Goal: Task Accomplishment & Management: Complete application form

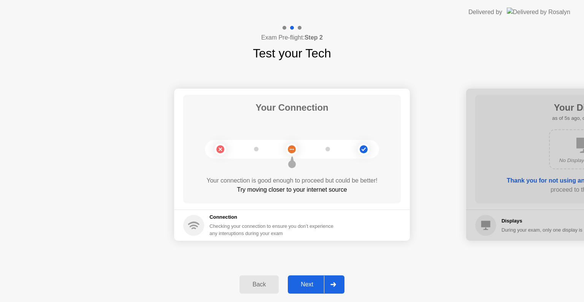
click at [317, 285] on div "Next" at bounding box center [307, 284] width 34 height 7
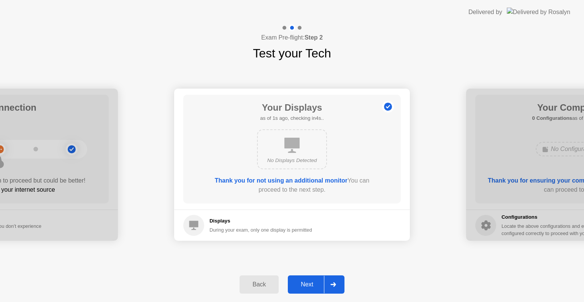
click at [317, 285] on div "Next" at bounding box center [307, 284] width 34 height 7
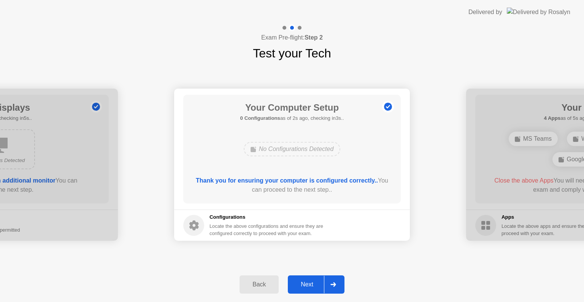
click at [317, 285] on div "Next" at bounding box center [307, 284] width 34 height 7
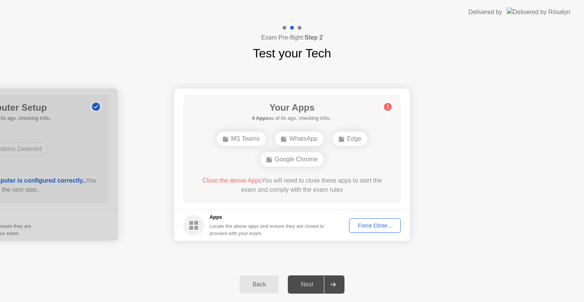
click at [377, 224] on div "Force Close..." at bounding box center [375, 225] width 46 height 6
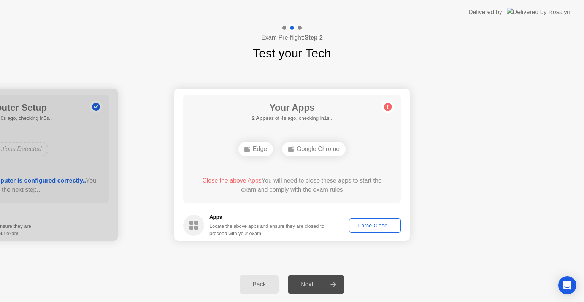
click at [375, 222] on div "Force Close..." at bounding box center [375, 225] width 46 height 6
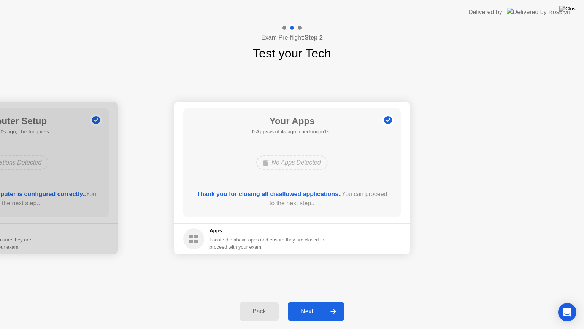
click at [313, 302] on div "Next" at bounding box center [307, 311] width 34 height 7
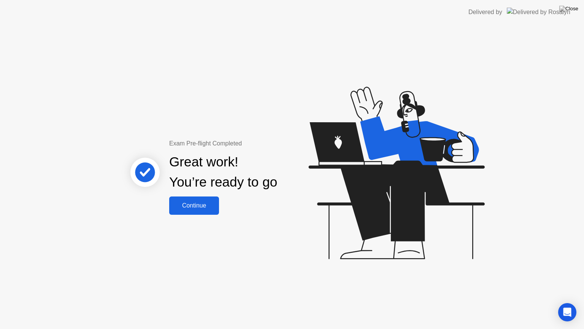
click at [199, 208] on div "Continue" at bounding box center [194, 205] width 45 height 7
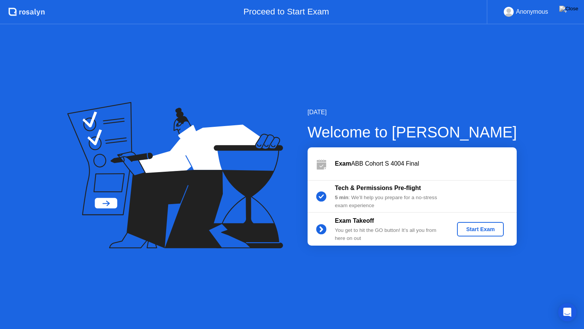
click at [494, 231] on div "Start Exam" at bounding box center [480, 229] width 41 height 6
